Goal: Information Seeking & Learning: Learn about a topic

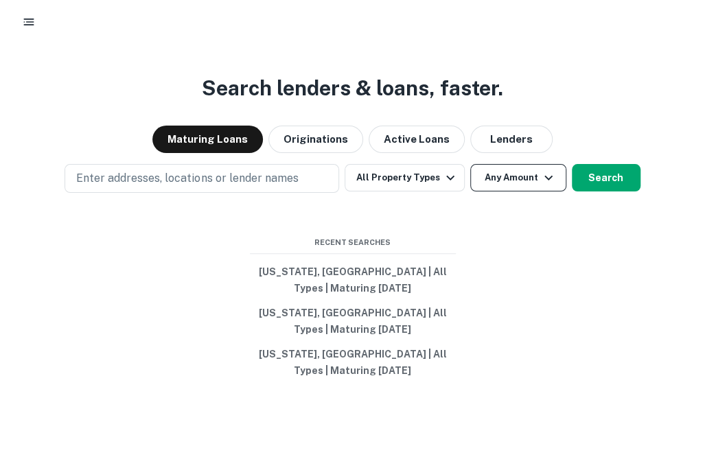
scroll to position [12, 0]
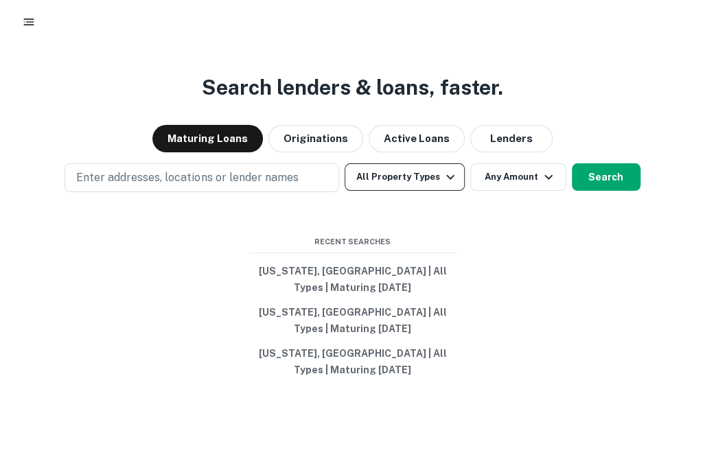
click at [442, 182] on icon "button" at bounding box center [450, 177] width 16 height 16
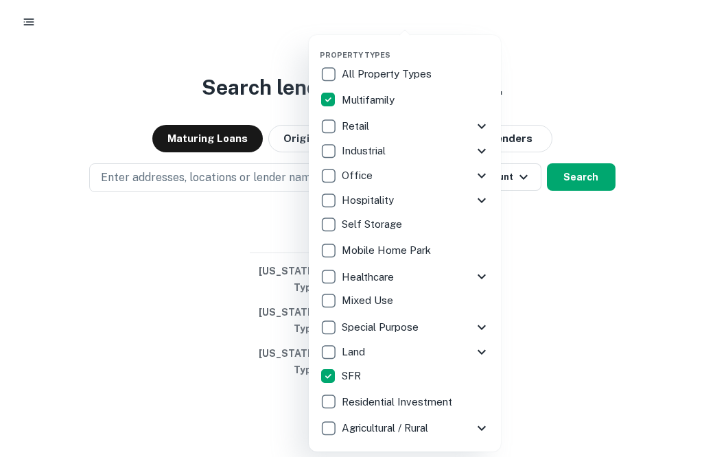
click at [578, 243] on div at bounding box center [357, 228] width 715 height 457
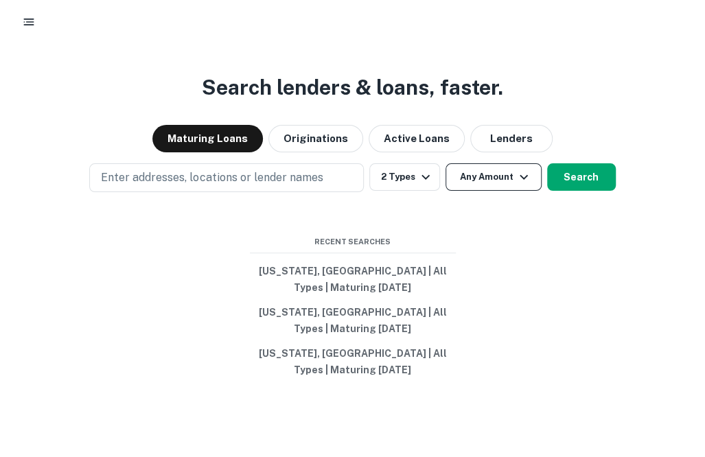
click at [502, 176] on button "Any Amount" at bounding box center [493, 176] width 96 height 27
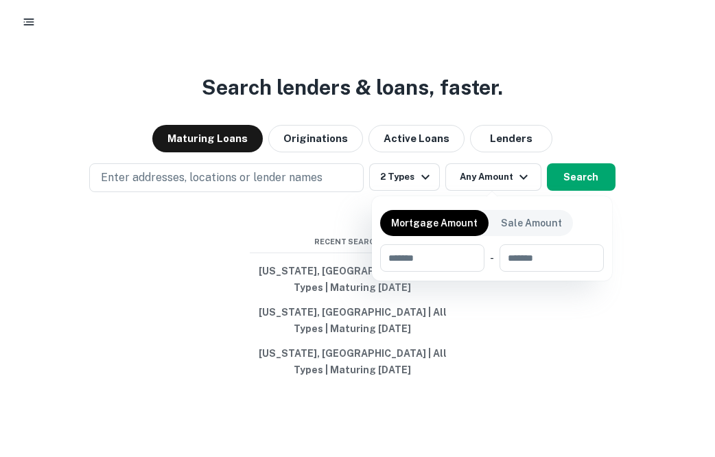
click at [343, 150] on div at bounding box center [357, 228] width 715 height 457
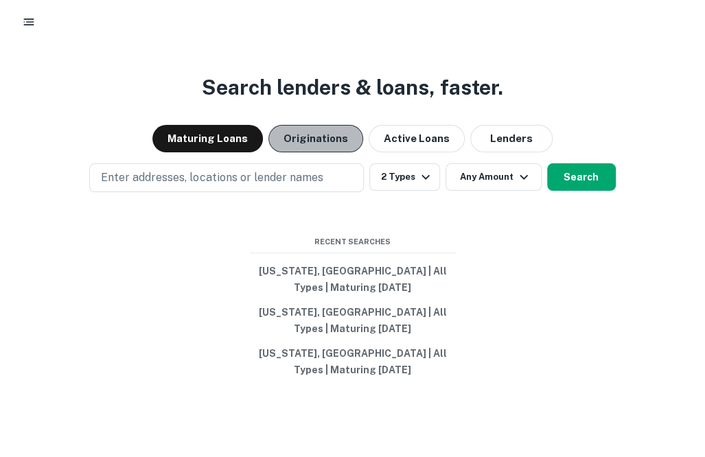
click at [318, 140] on button "Originations" at bounding box center [315, 138] width 95 height 27
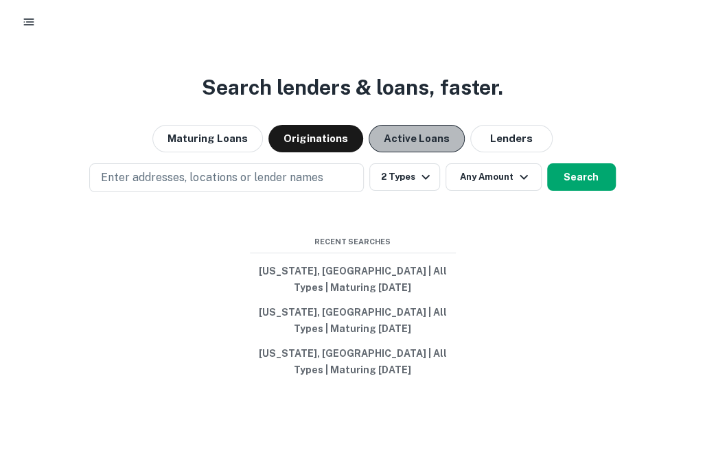
click at [395, 132] on button "Active Loans" at bounding box center [416, 138] width 96 height 27
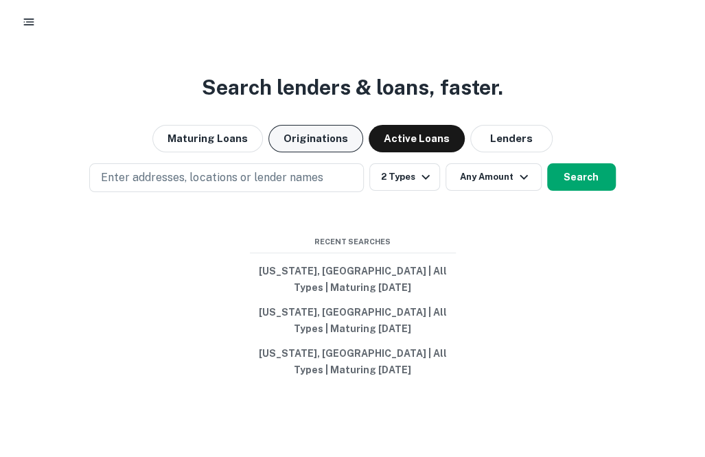
click at [307, 138] on button "Originations" at bounding box center [315, 138] width 95 height 27
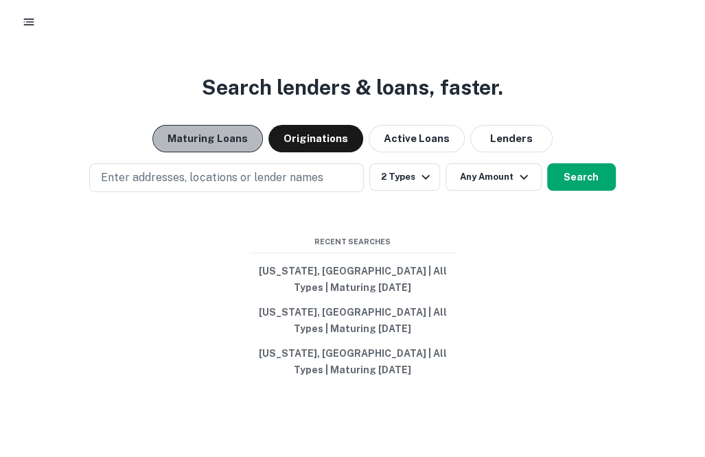
click at [224, 136] on button "Maturing Loans" at bounding box center [207, 138] width 110 height 27
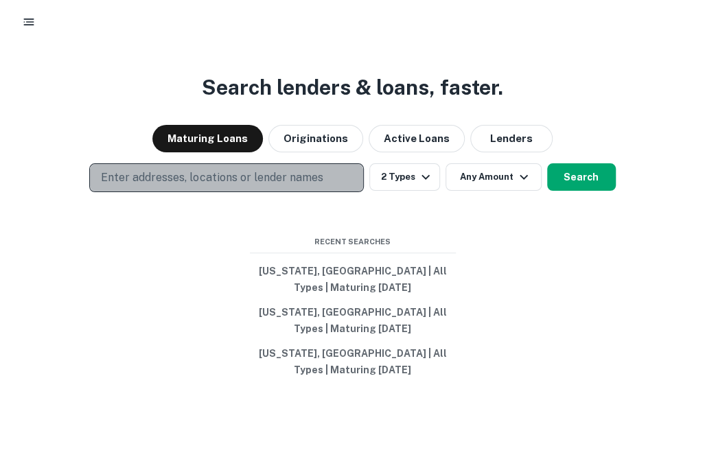
click at [320, 171] on button "Enter addresses, locations or lender names" at bounding box center [226, 177] width 274 height 29
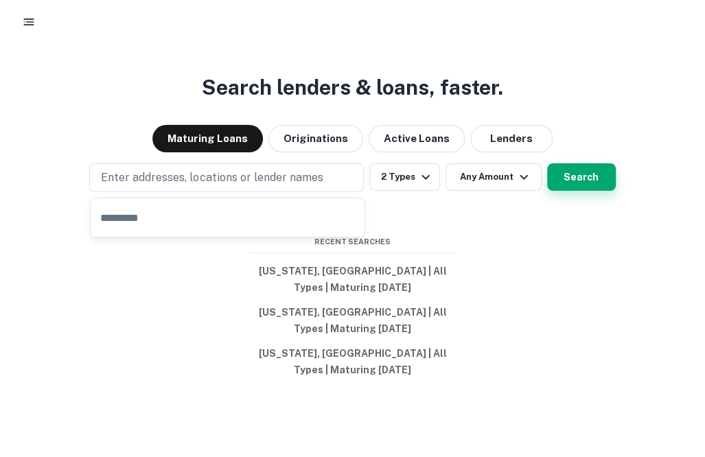
click at [580, 178] on button "Search" at bounding box center [581, 176] width 69 height 27
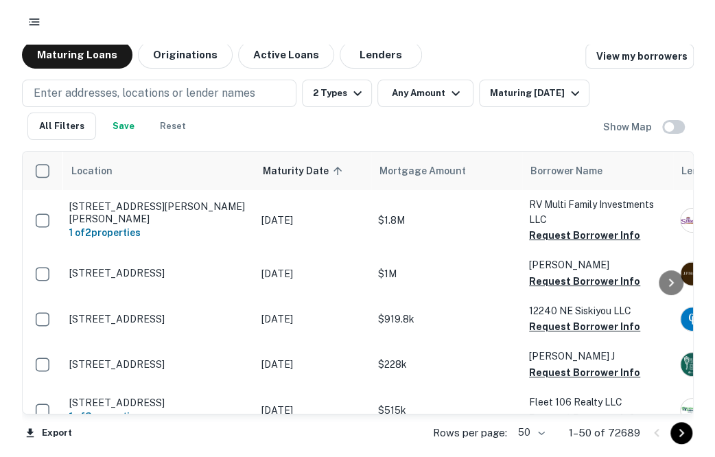
scroll to position [8, 0]
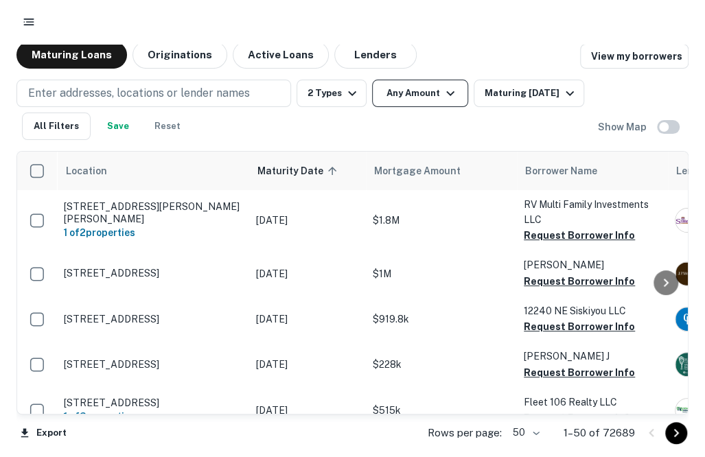
click at [390, 96] on button "Any Amount" at bounding box center [420, 93] width 96 height 27
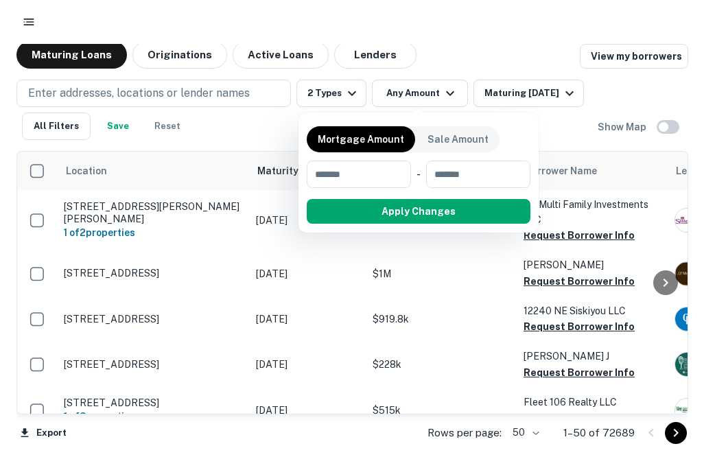
click at [434, 61] on div at bounding box center [357, 228] width 715 height 457
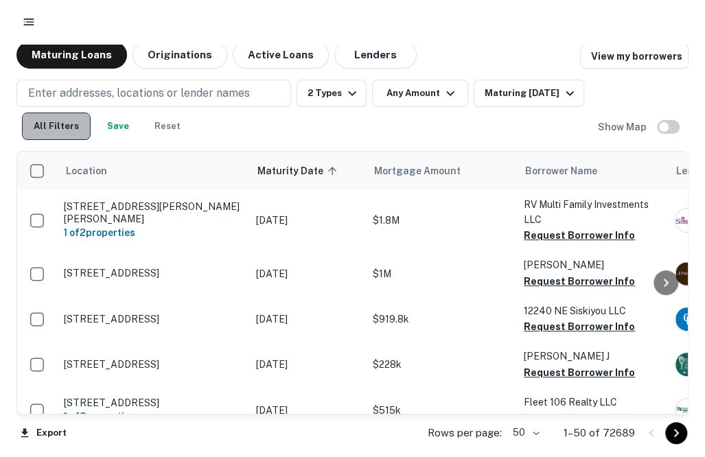
click at [67, 121] on button "All Filters" at bounding box center [56, 126] width 69 height 27
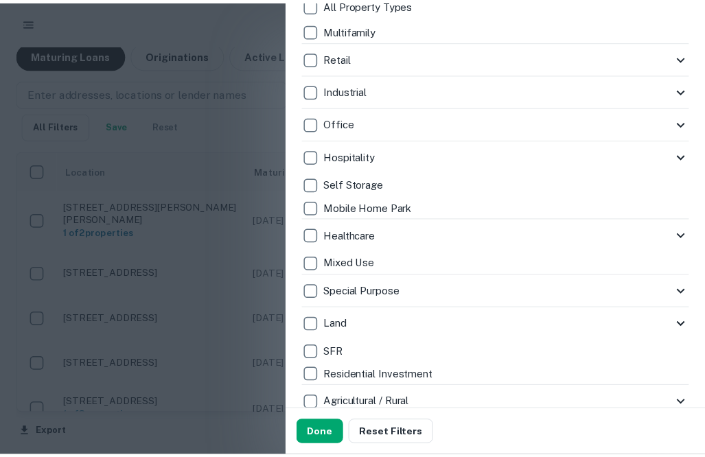
scroll to position [274, 0]
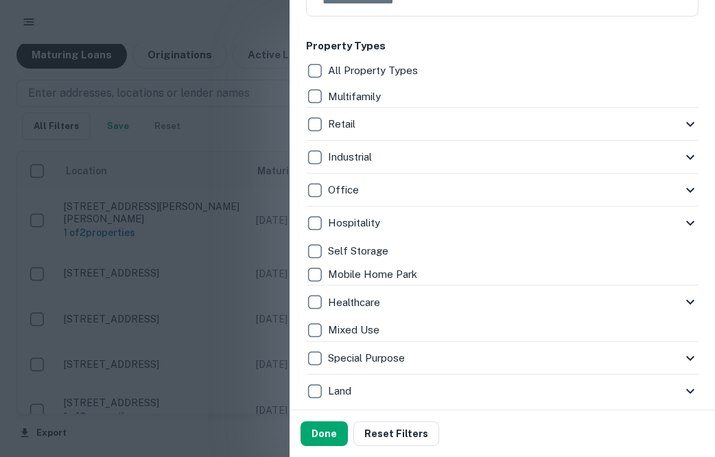
click at [332, 100] on p "Multifamily" at bounding box center [356, 97] width 56 height 16
click at [336, 433] on button "Done" at bounding box center [324, 433] width 47 height 25
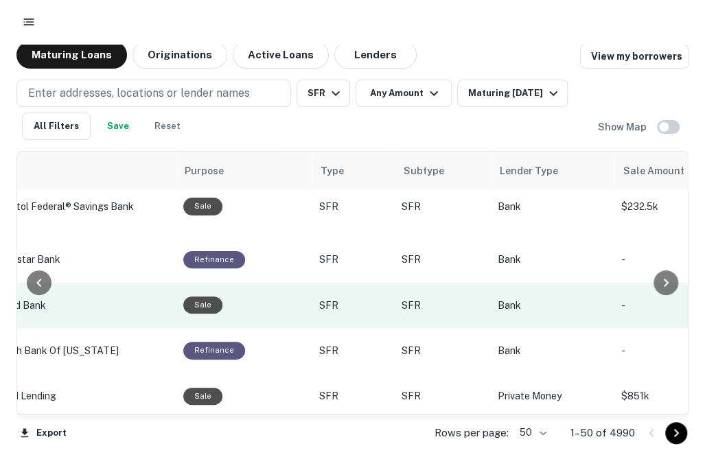
scroll to position [0, 711]
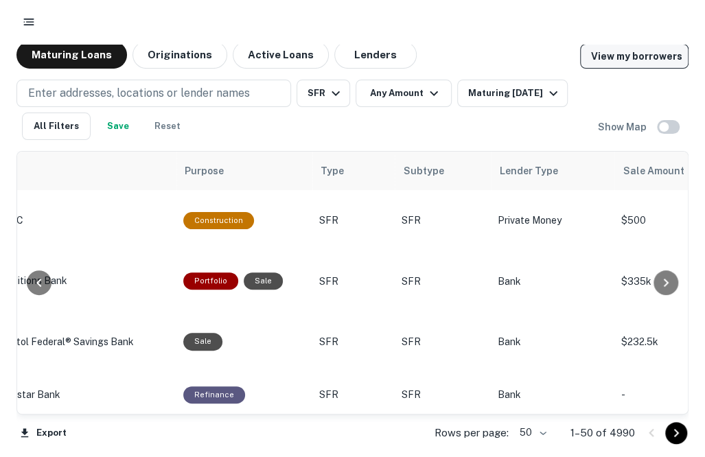
click at [607, 60] on link "View my borrowers" at bounding box center [634, 56] width 108 height 25
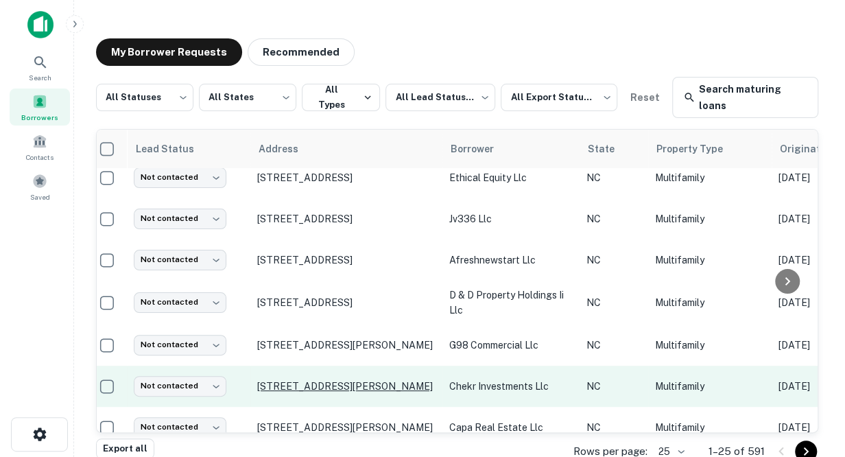
scroll to position [11, 0]
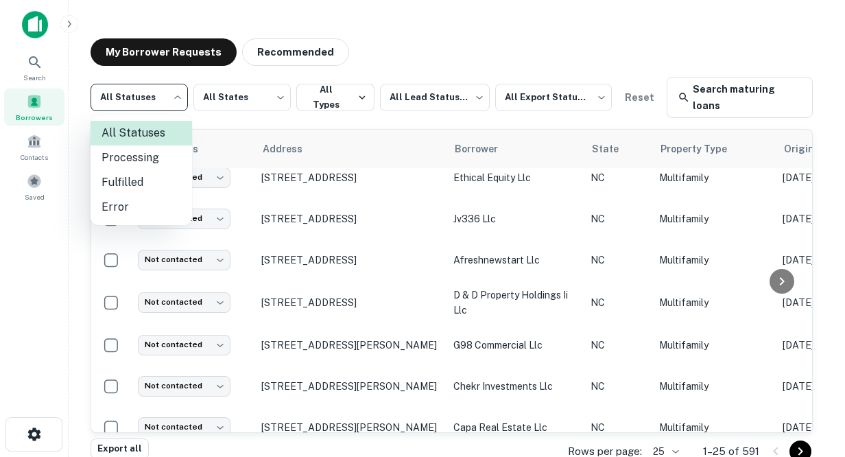
click at [180, 99] on body "Search Borrowers Contacts Saved My Borrower Requests Recommended All Statuses *…" at bounding box center [422, 228] width 845 height 457
click at [401, 50] on div at bounding box center [422, 228] width 845 height 457
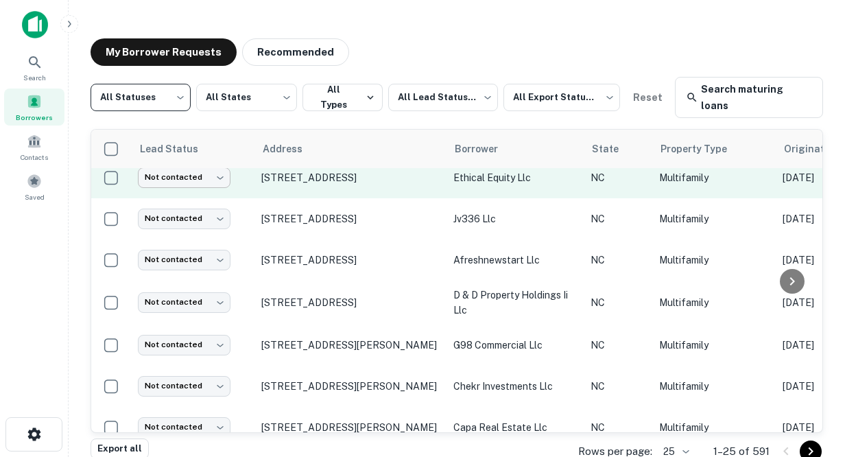
click at [219, 165] on body "Search Borrowers Contacts Saved My Borrower Requests Recommended All Statuses *…" at bounding box center [422, 228] width 845 height 457
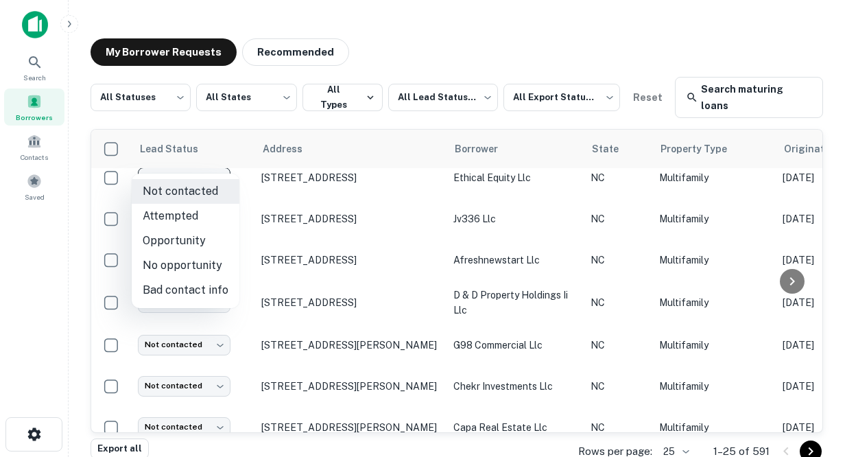
click at [409, 28] on div at bounding box center [422, 228] width 845 height 457
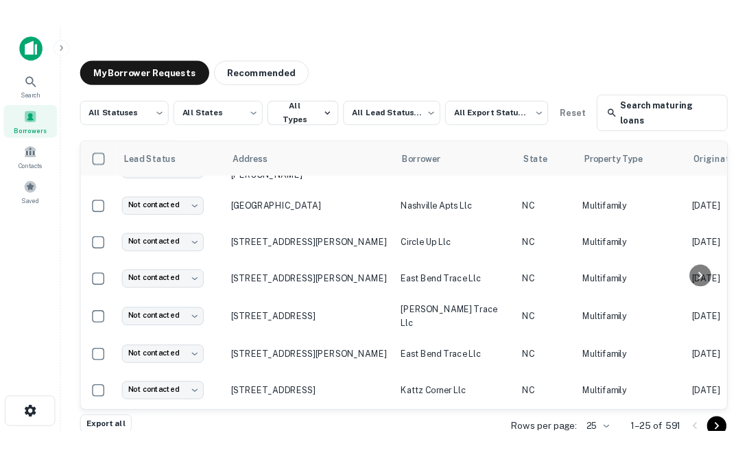
scroll to position [786, 0]
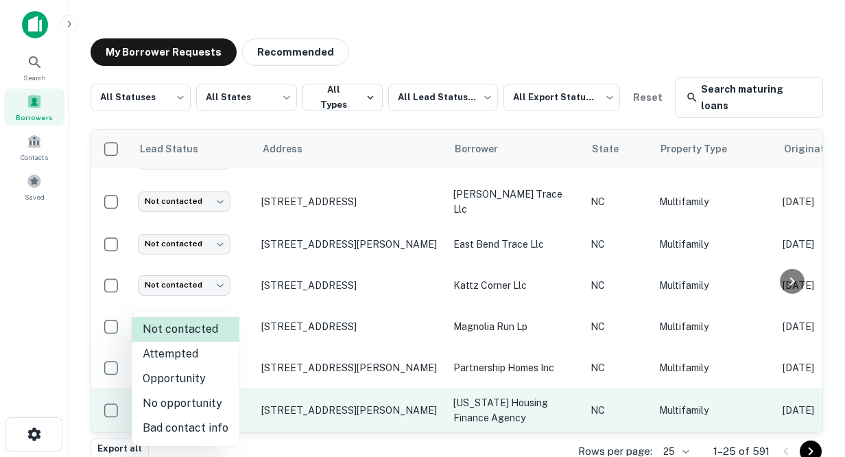
click at [215, 387] on body "Search Borrowers Contacts Saved My Borrower Requests Recommended All Statuses *…" at bounding box center [422, 228] width 845 height 457
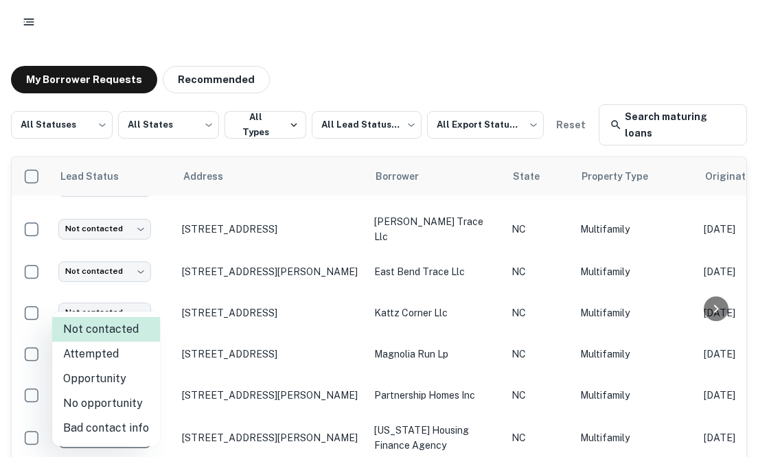
click at [387, 47] on div at bounding box center [379, 228] width 758 height 457
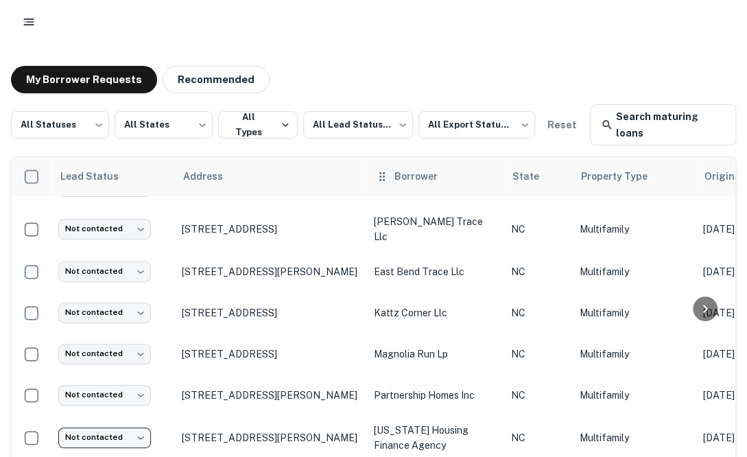
scroll to position [40, 0]
